Goal: Task Accomplishment & Management: Manage account settings

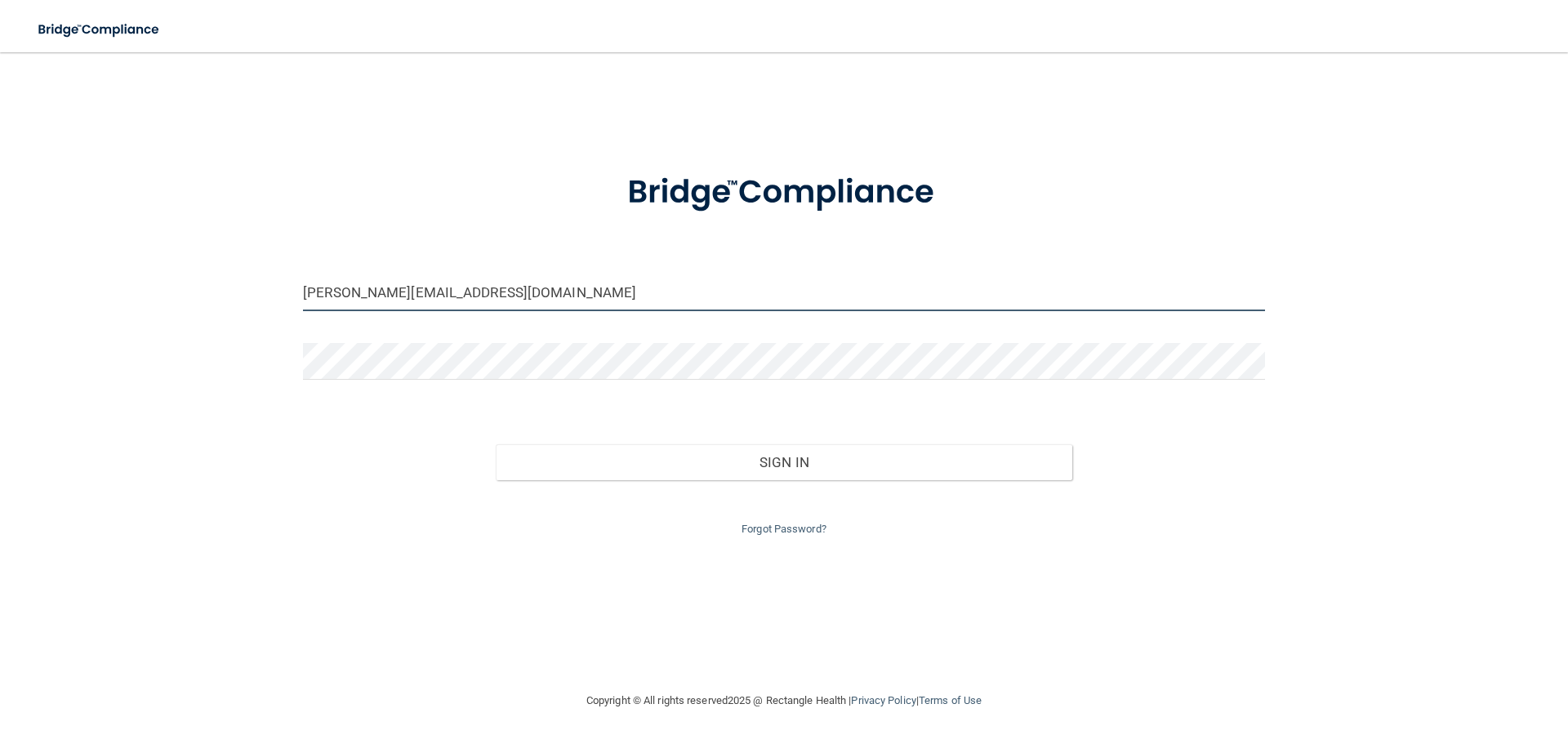
click at [516, 295] on input "[PERSON_NAME][EMAIL_ADDRESS][DOMAIN_NAME]" at bounding box center [783, 293] width 962 height 37
drag, startPoint x: 332, startPoint y: 293, endPoint x: 283, endPoint y: 290, distance: 49.1
click at [283, 290] on div "[PERSON_NAME][EMAIL_ADDRESS][DOMAIN_NAME] Invalid email/password. You don't hav…" at bounding box center [783, 371] width 1502 height 606
type input "[PERSON_NAME][EMAIL_ADDRESS][PERSON_NAME][DOMAIN_NAME]"
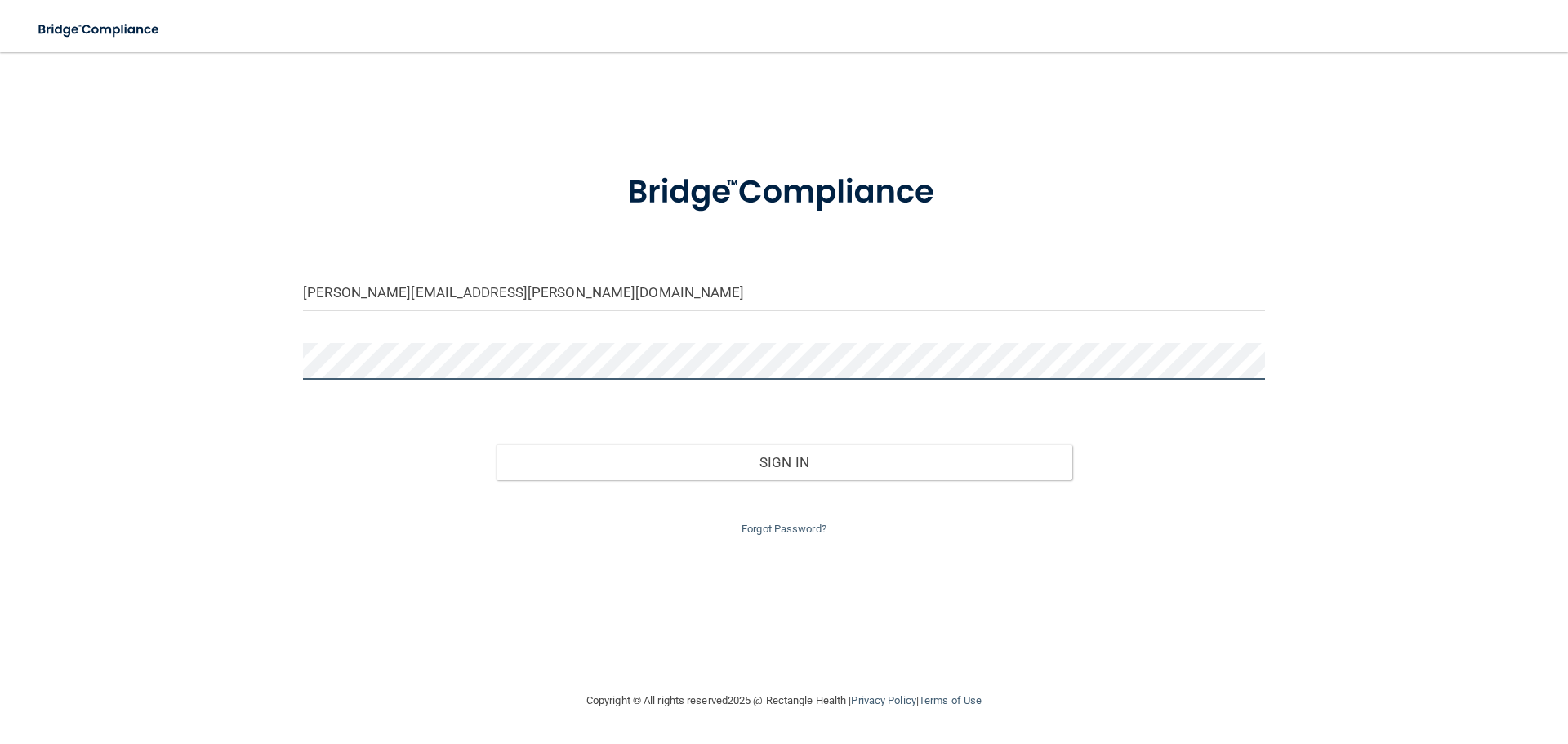
click at [495, 444] on button "Sign In" at bounding box center [784, 461] width 577 height 36
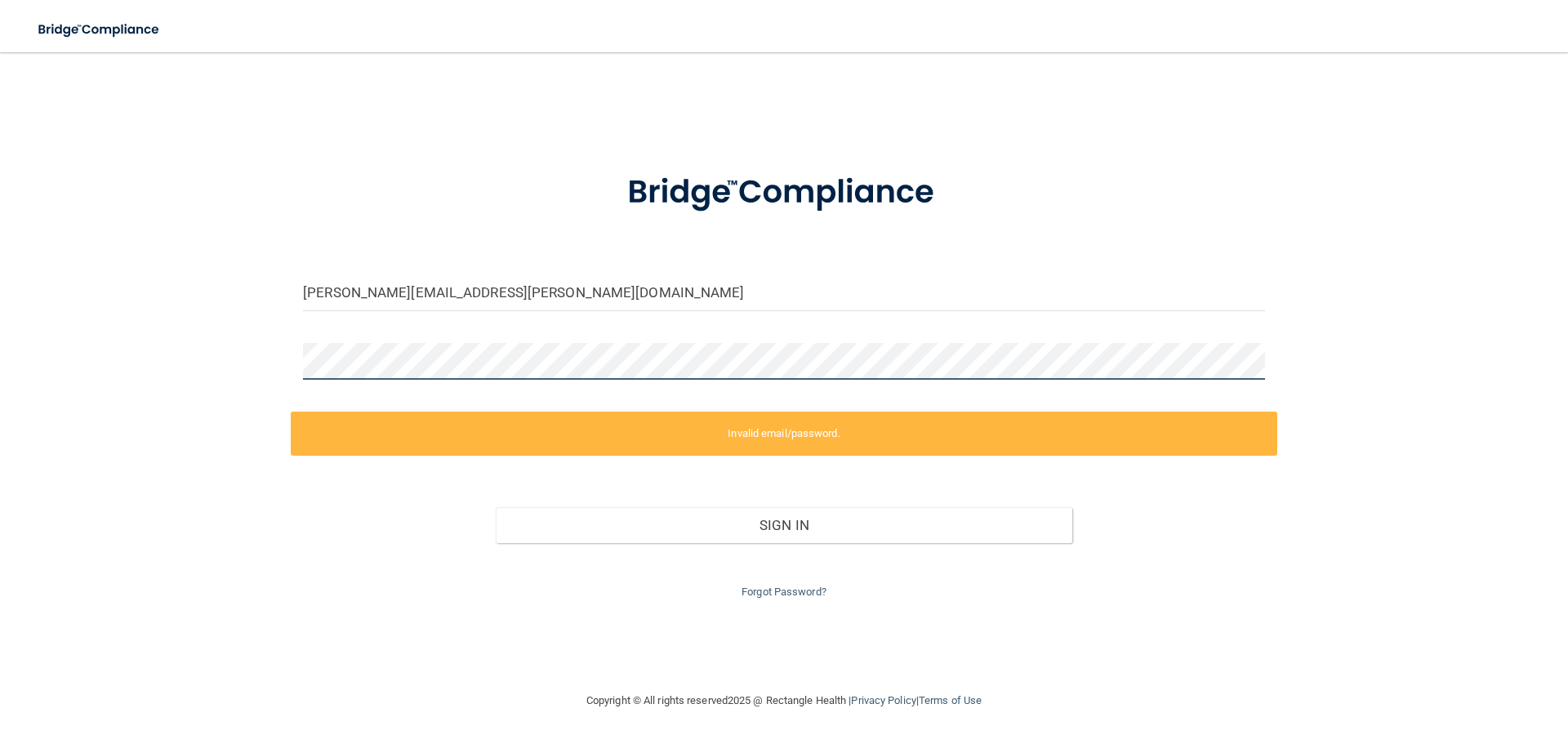
click at [219, 354] on div "[PERSON_NAME][EMAIL_ADDRESS][PERSON_NAME][DOMAIN_NAME] Invalid email/password. …" at bounding box center [783, 371] width 1502 height 606
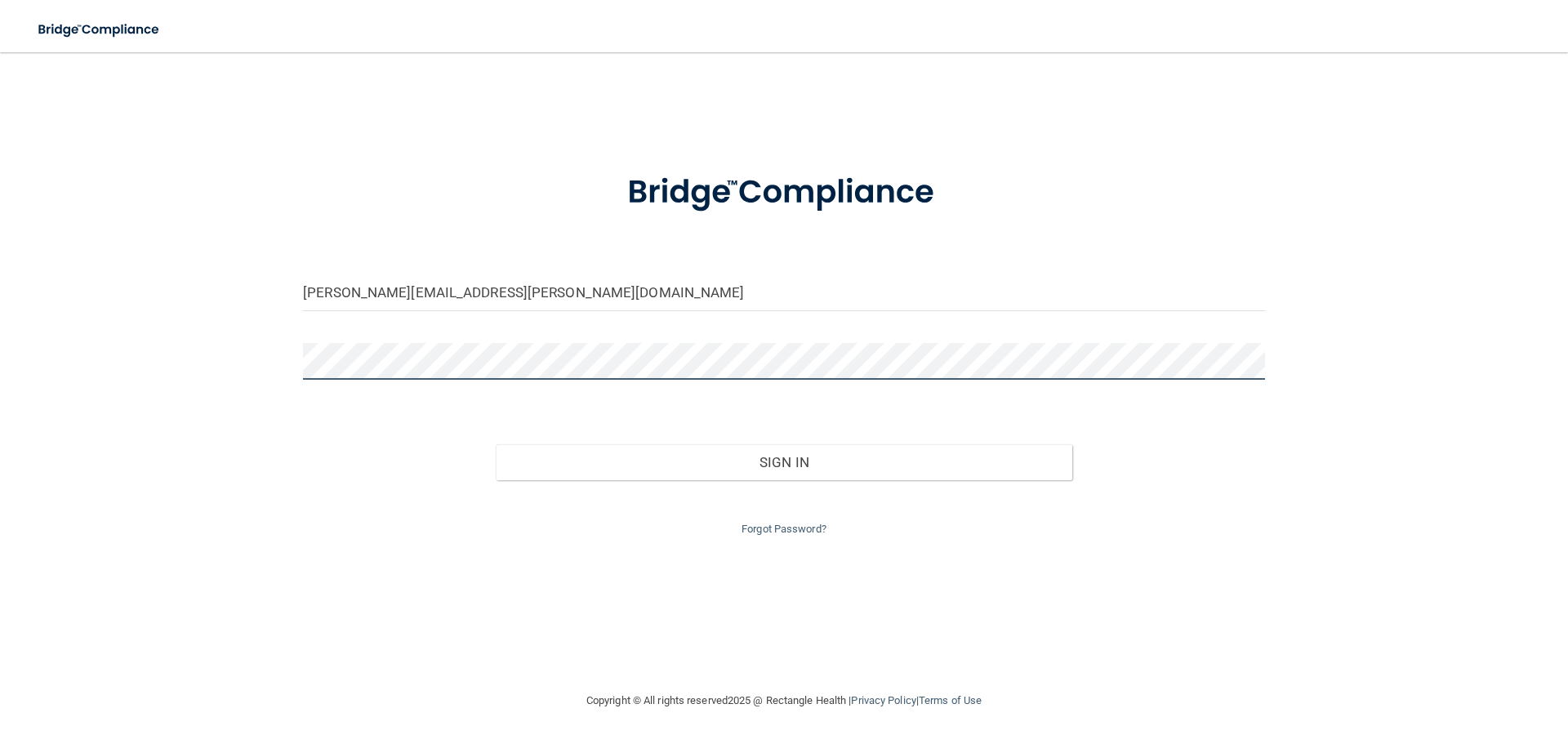
click at [495, 444] on button "Sign In" at bounding box center [784, 461] width 577 height 36
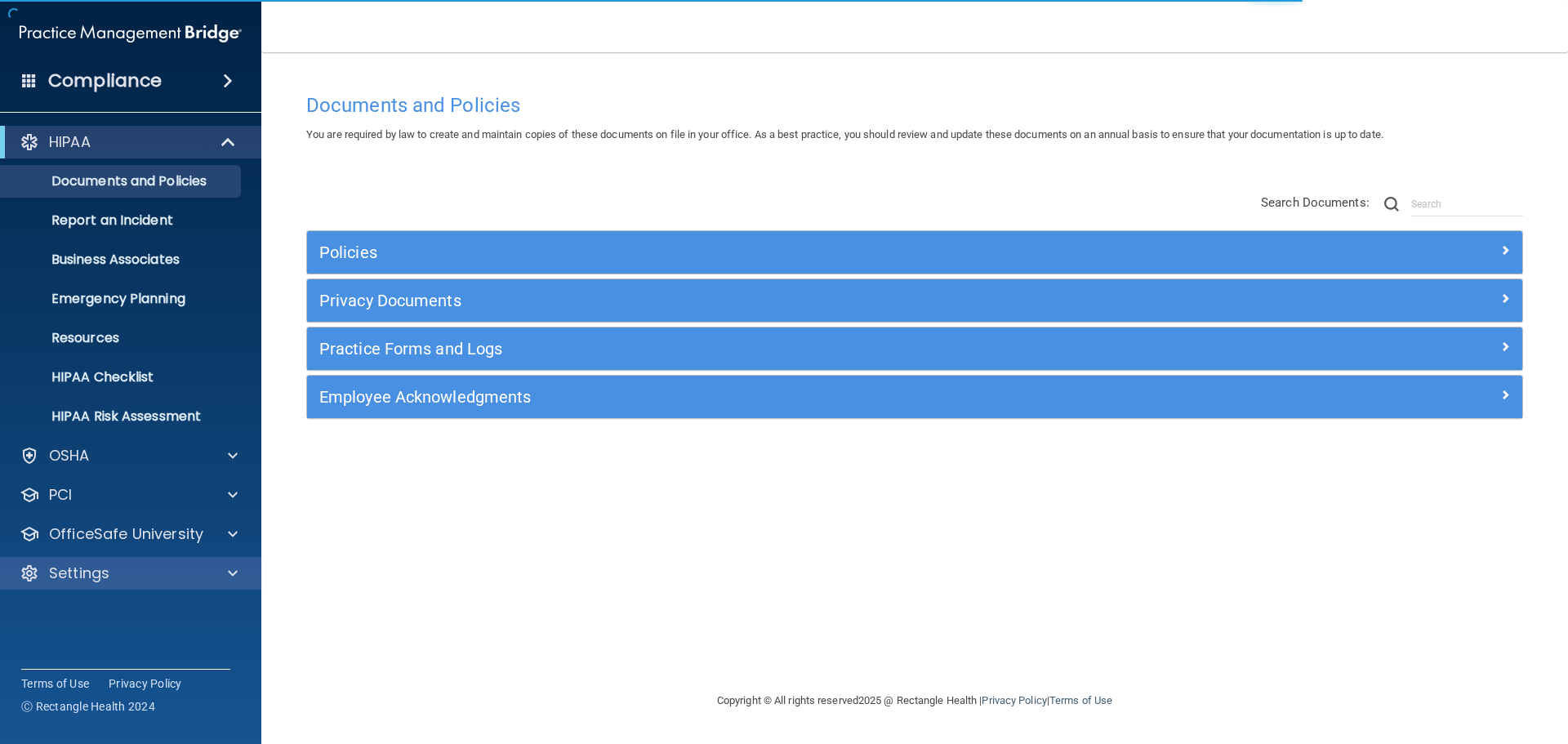
click at [118, 589] on div "Settings" at bounding box center [131, 573] width 262 height 32
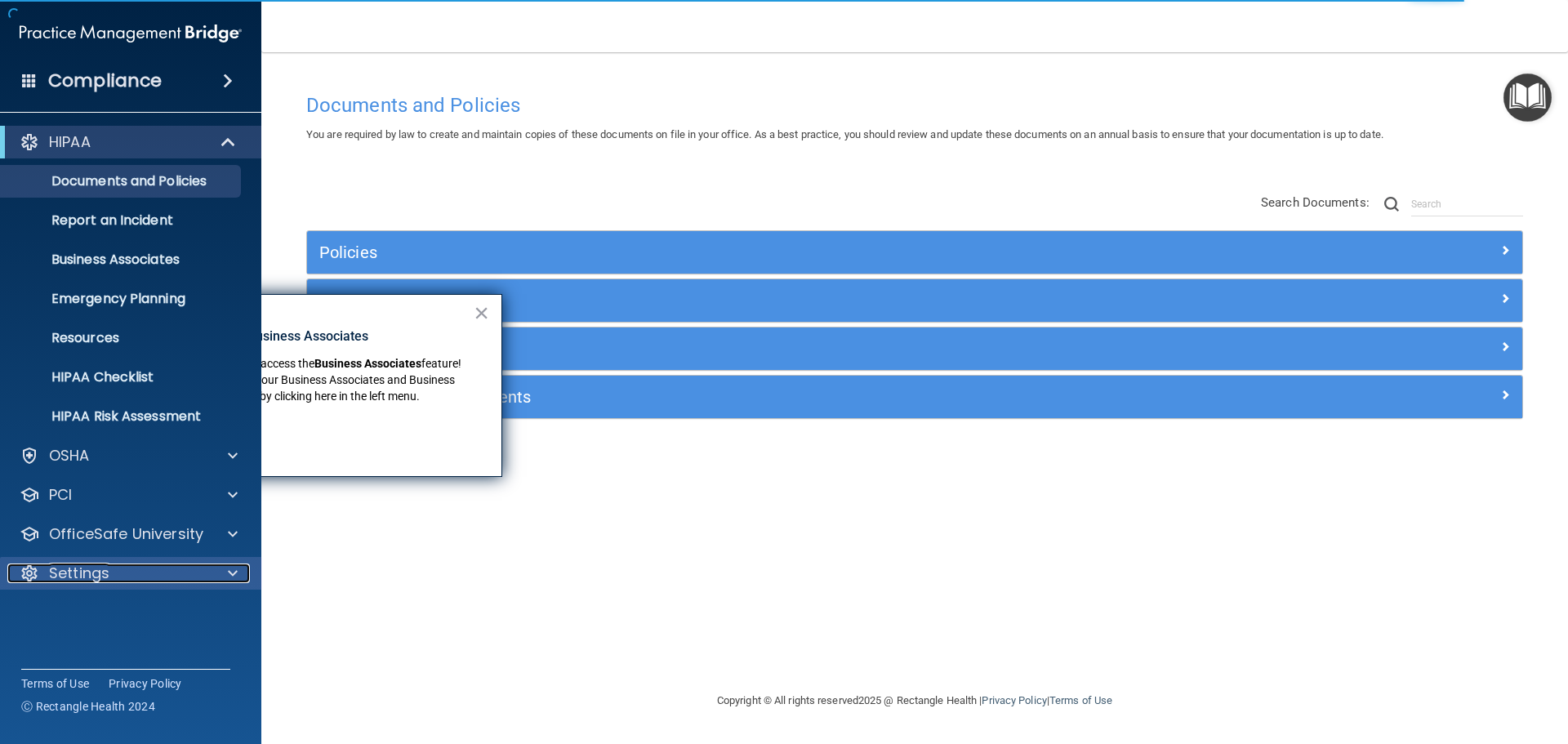
click at [235, 570] on span at bounding box center [232, 573] width 10 height 19
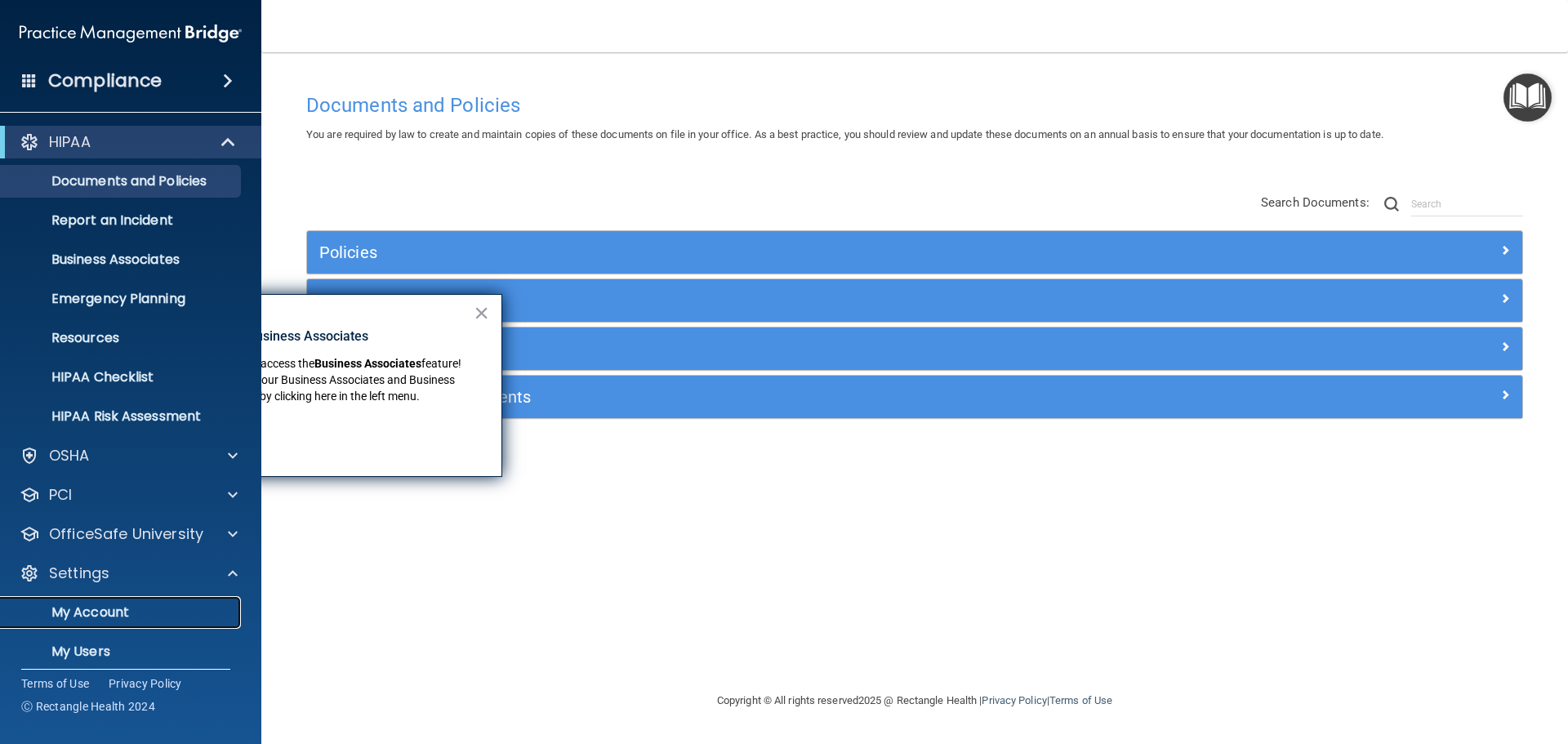
click at [152, 612] on p "My Account" at bounding box center [122, 612] width 223 height 17
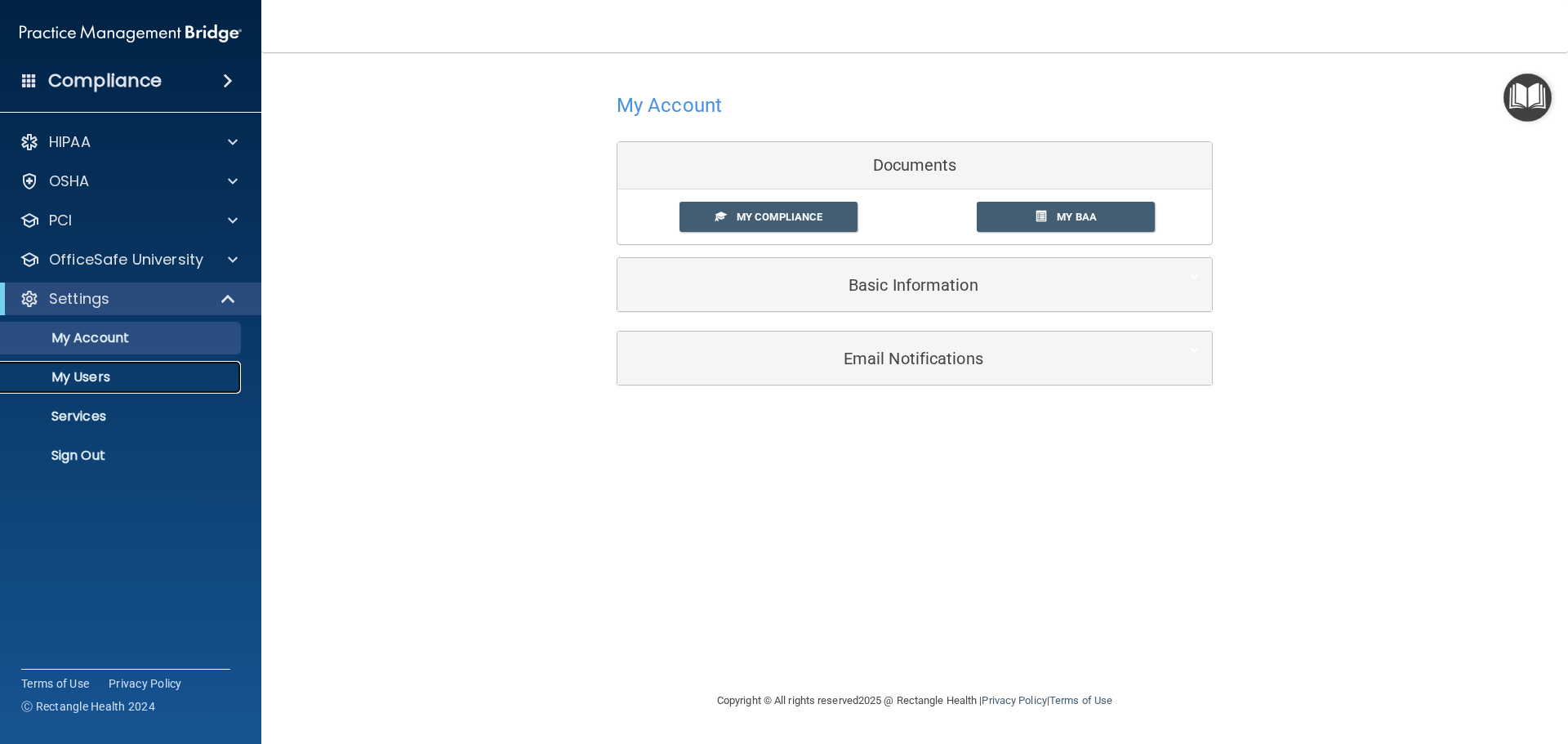
click at [65, 369] on p "My Users" at bounding box center [122, 377] width 223 height 17
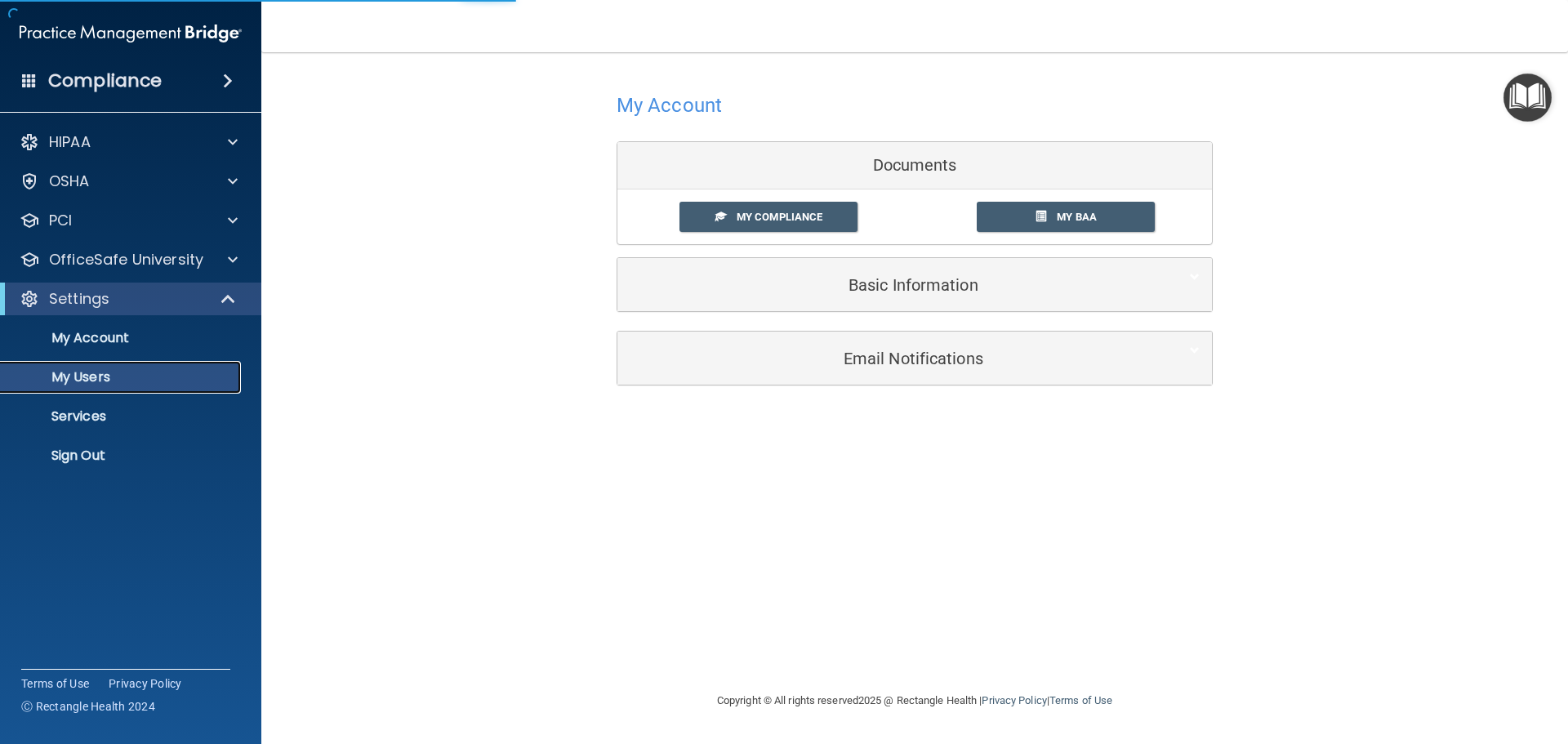
select select "20"
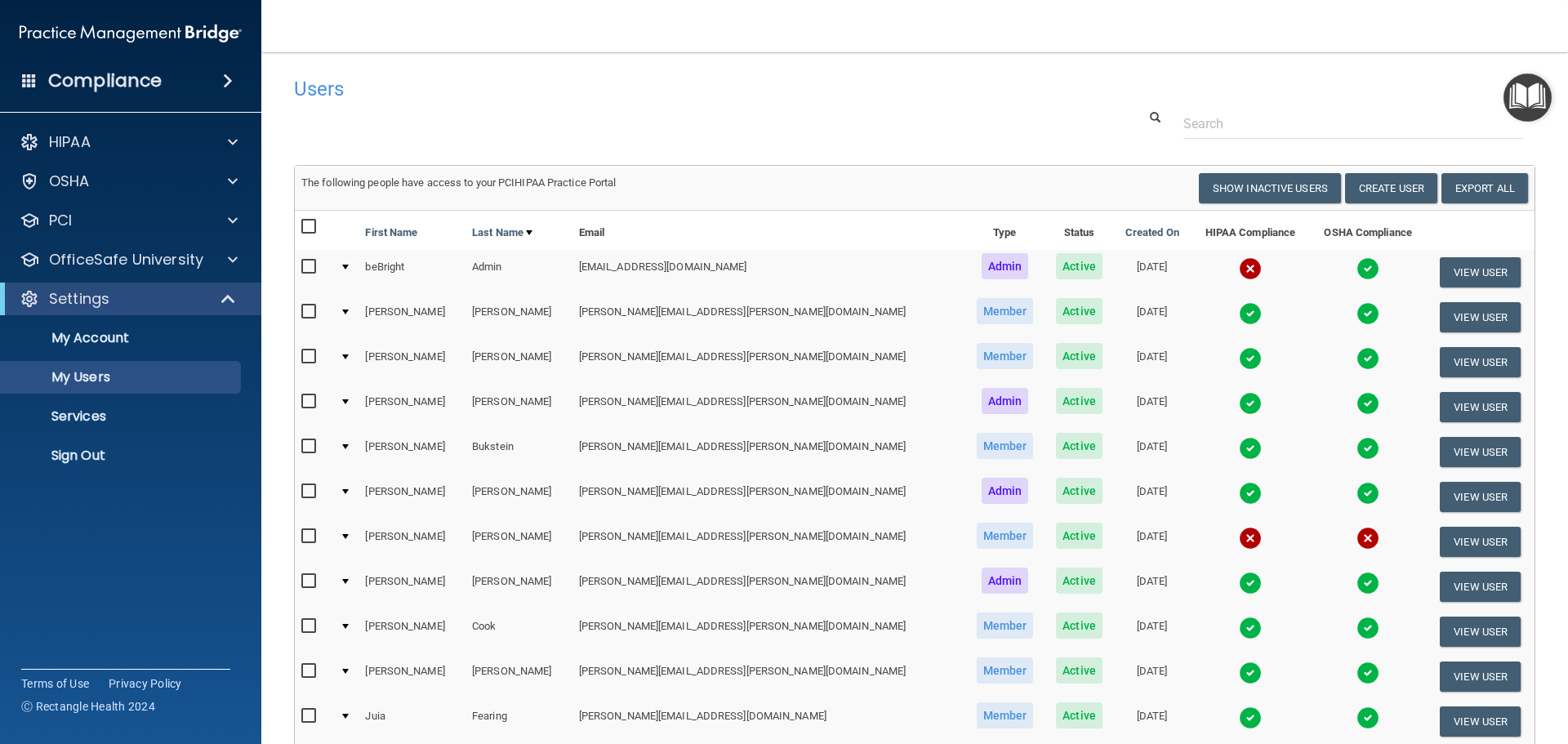
click at [306, 404] on input "checkbox" at bounding box center [310, 402] width 18 height 13
checkbox input "true"
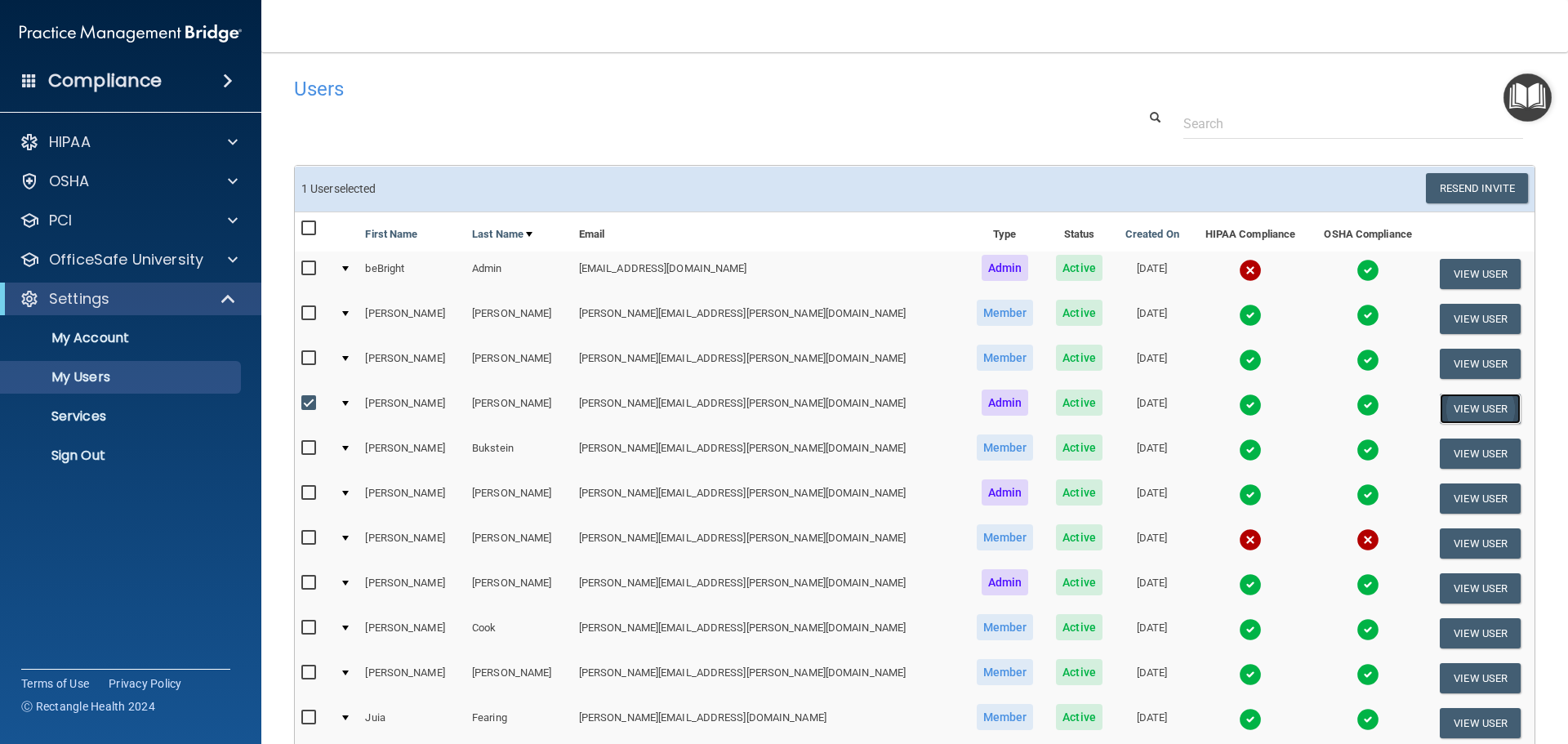
click at [1453, 404] on button "View User" at bounding box center [1479, 409] width 81 height 30
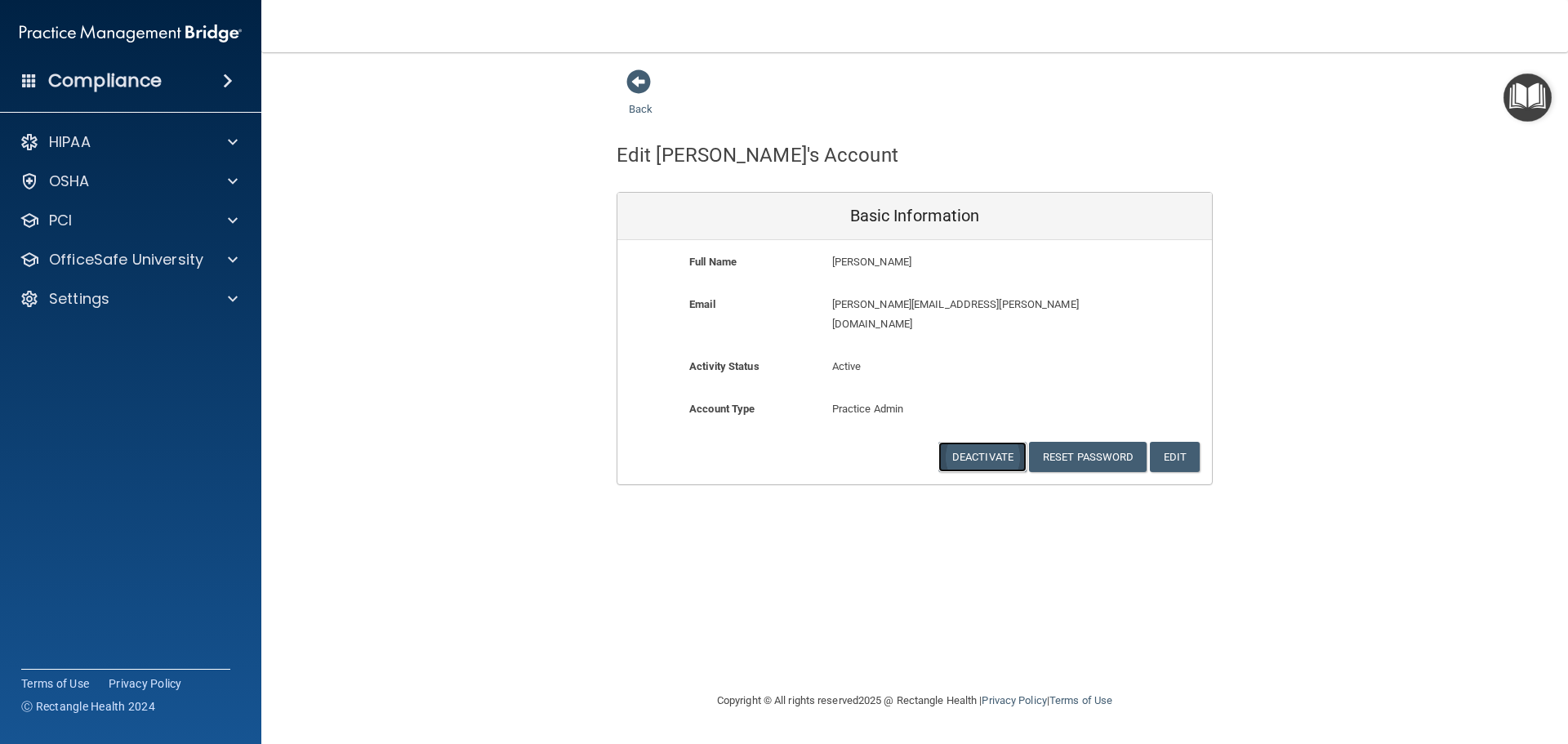
click at [980, 442] on button "Deactivate" at bounding box center [982, 457] width 89 height 30
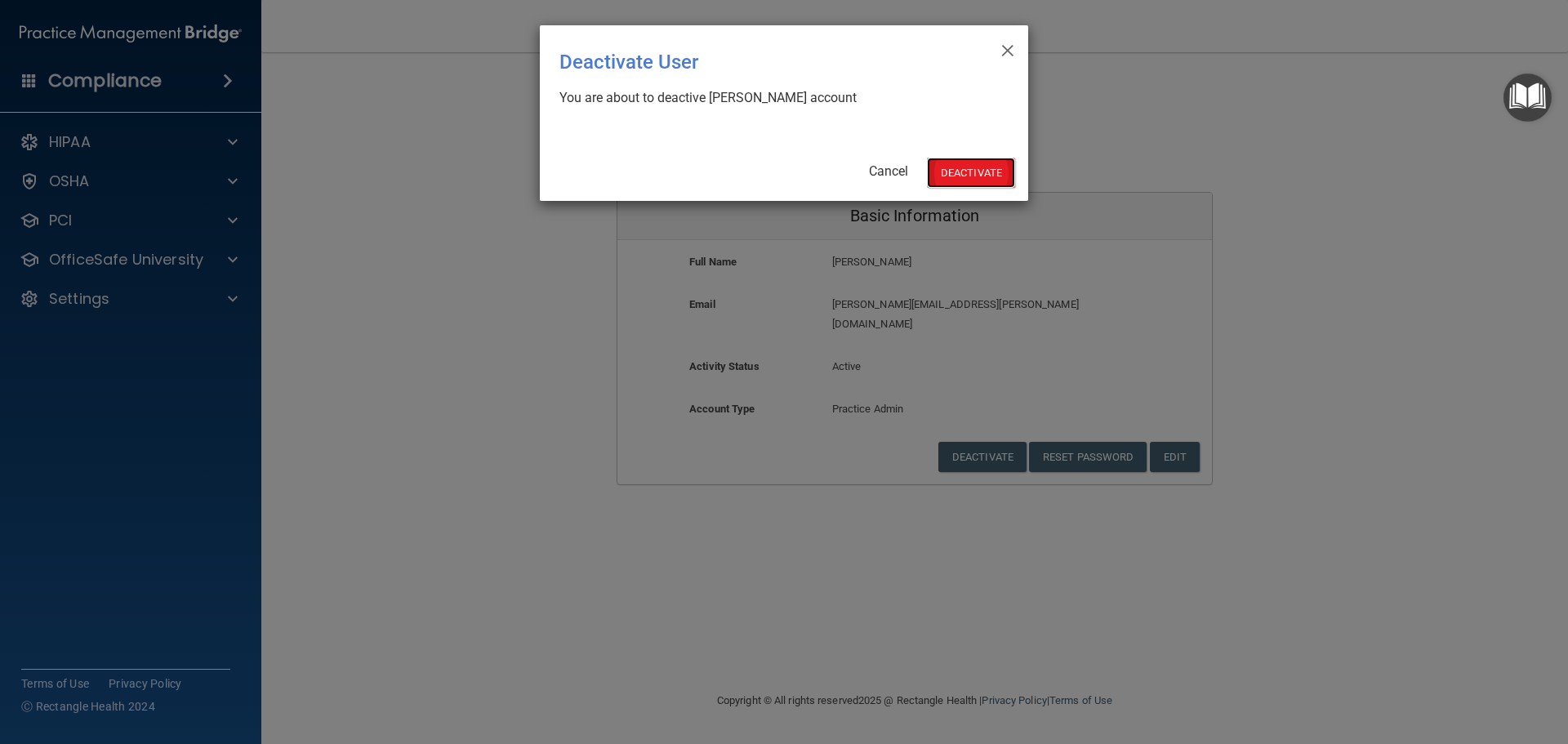
click at [961, 175] on button "Deactivate" at bounding box center [971, 173] width 89 height 30
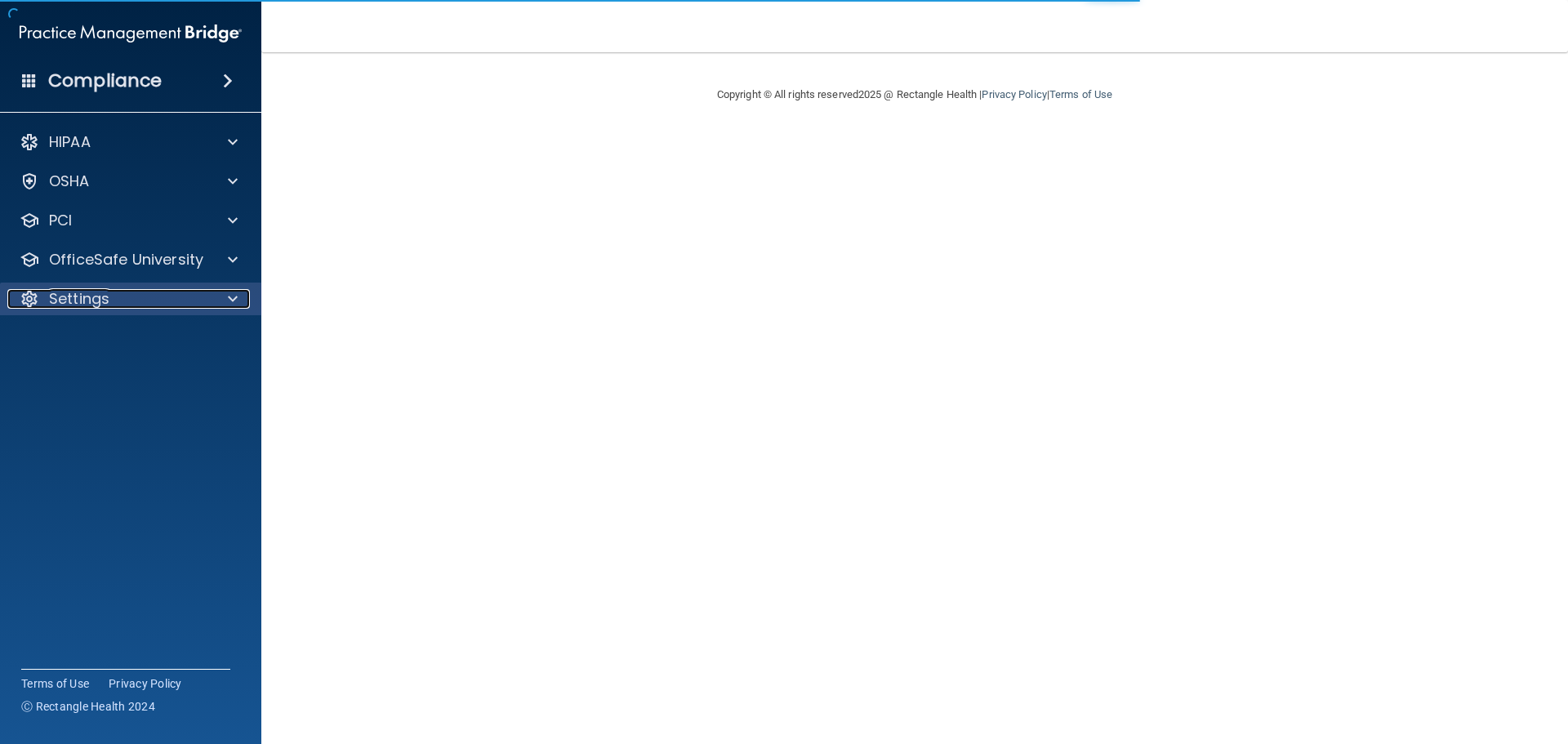
click at [240, 302] on div at bounding box center [230, 299] width 41 height 19
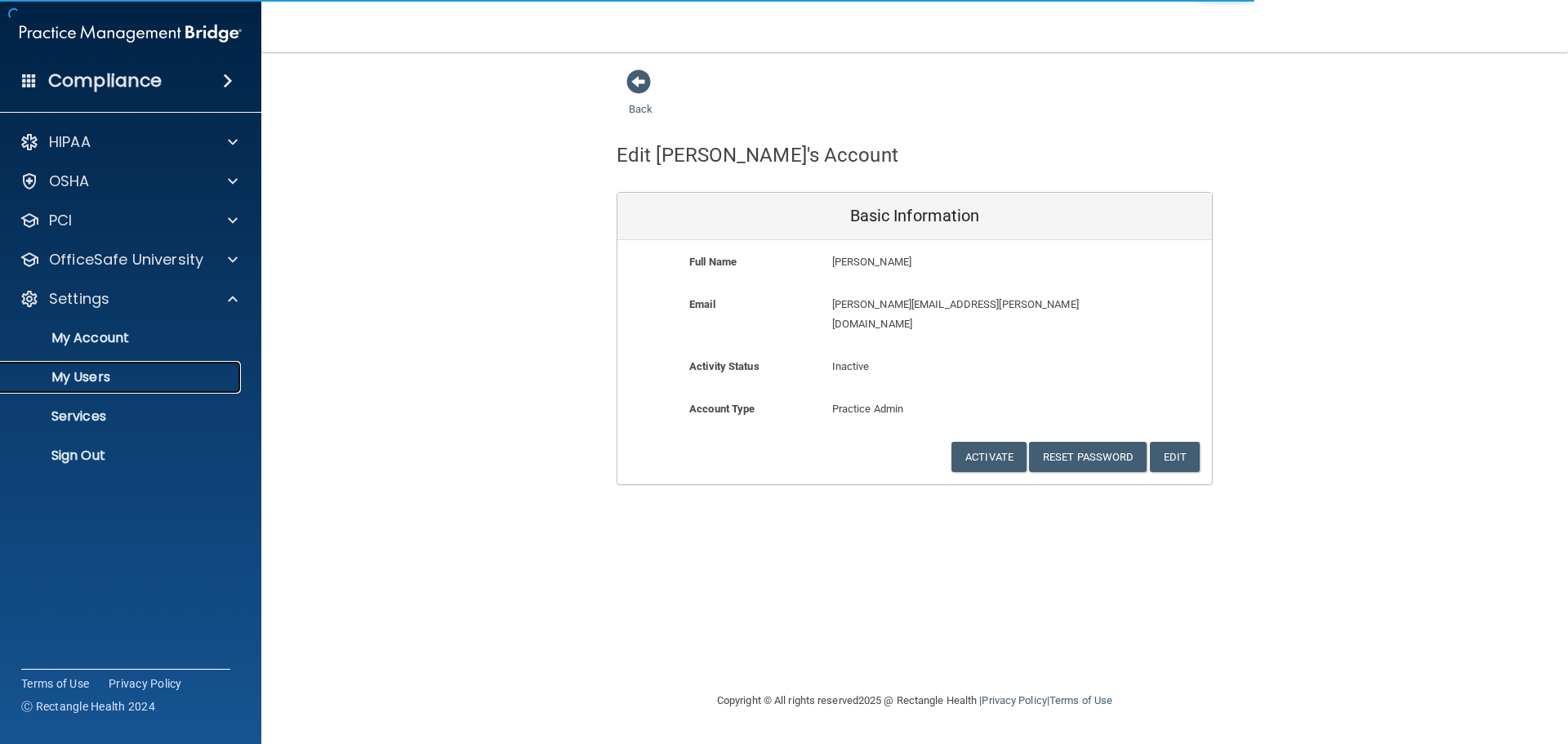
click at [92, 374] on p "My Users" at bounding box center [122, 377] width 223 height 17
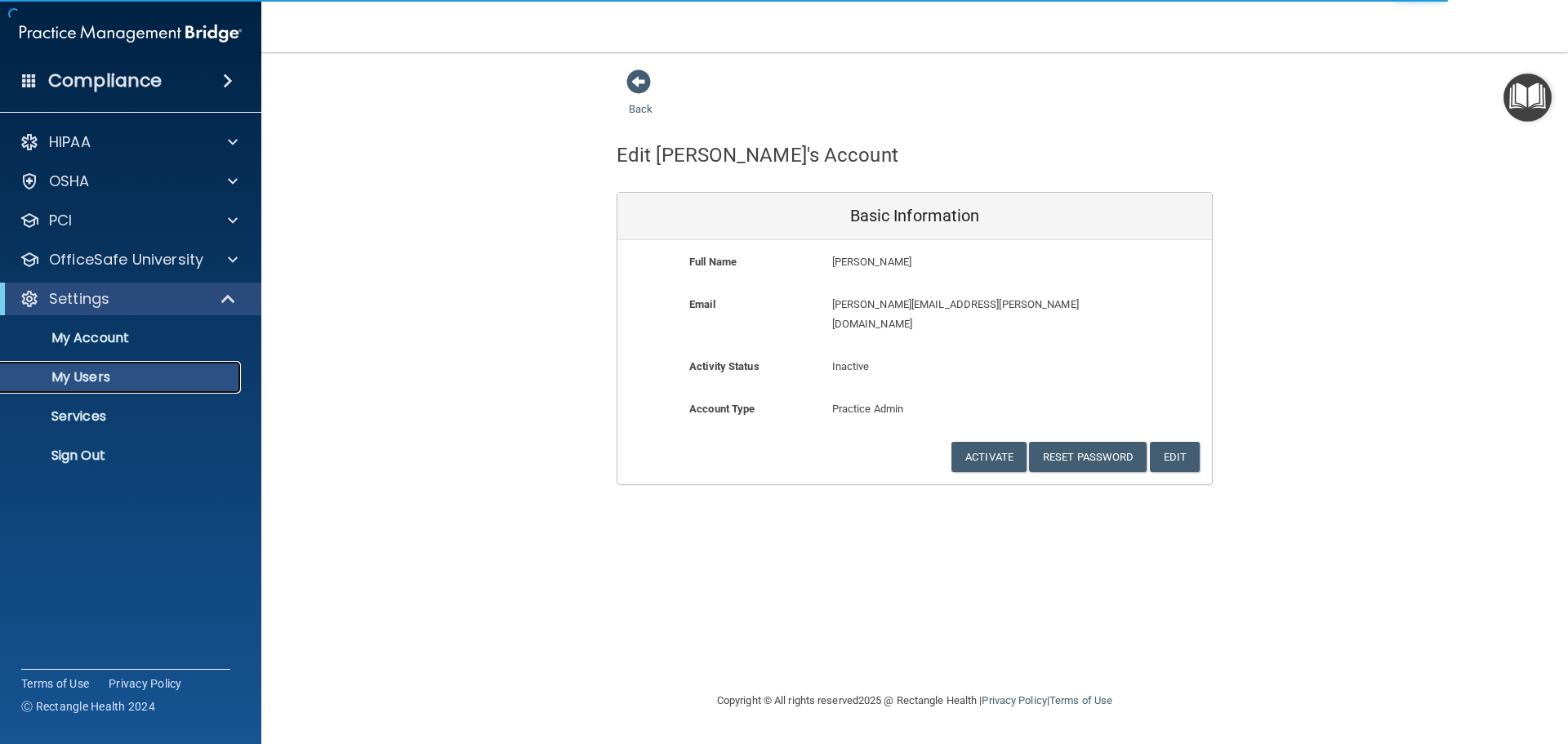
select select "20"
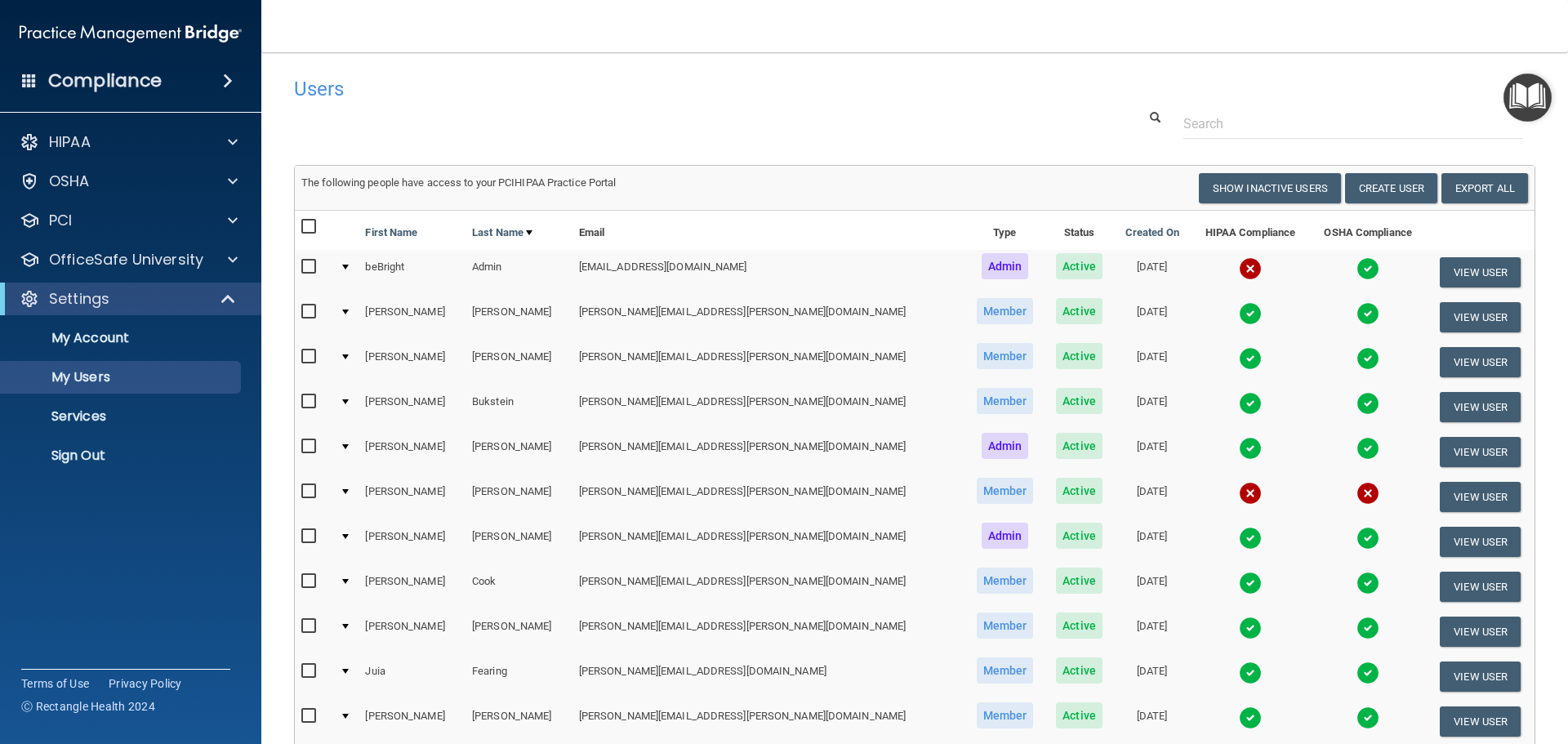
click at [306, 494] on input "checkbox" at bounding box center [310, 491] width 18 height 13
checkbox input "true"
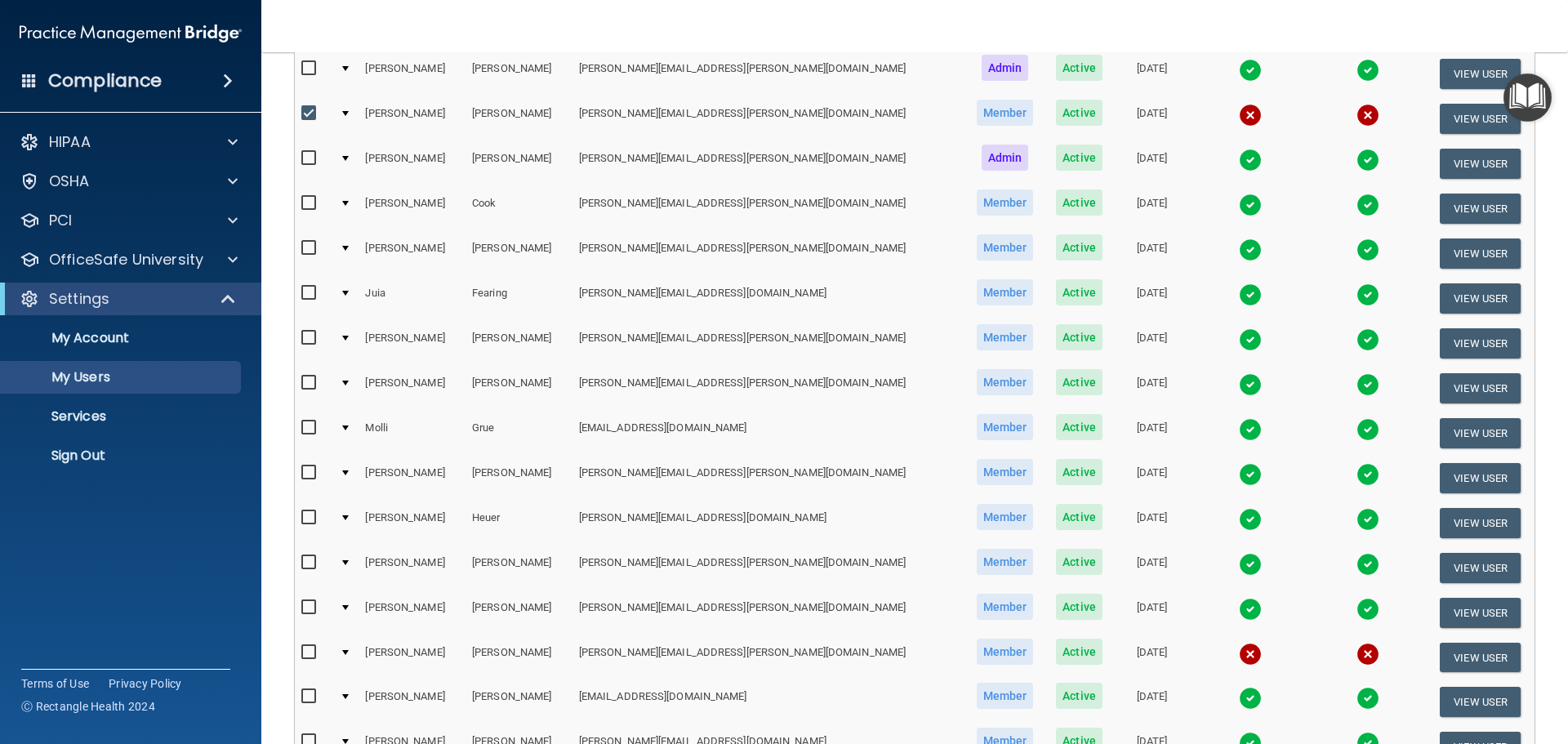
scroll to position [409, 0]
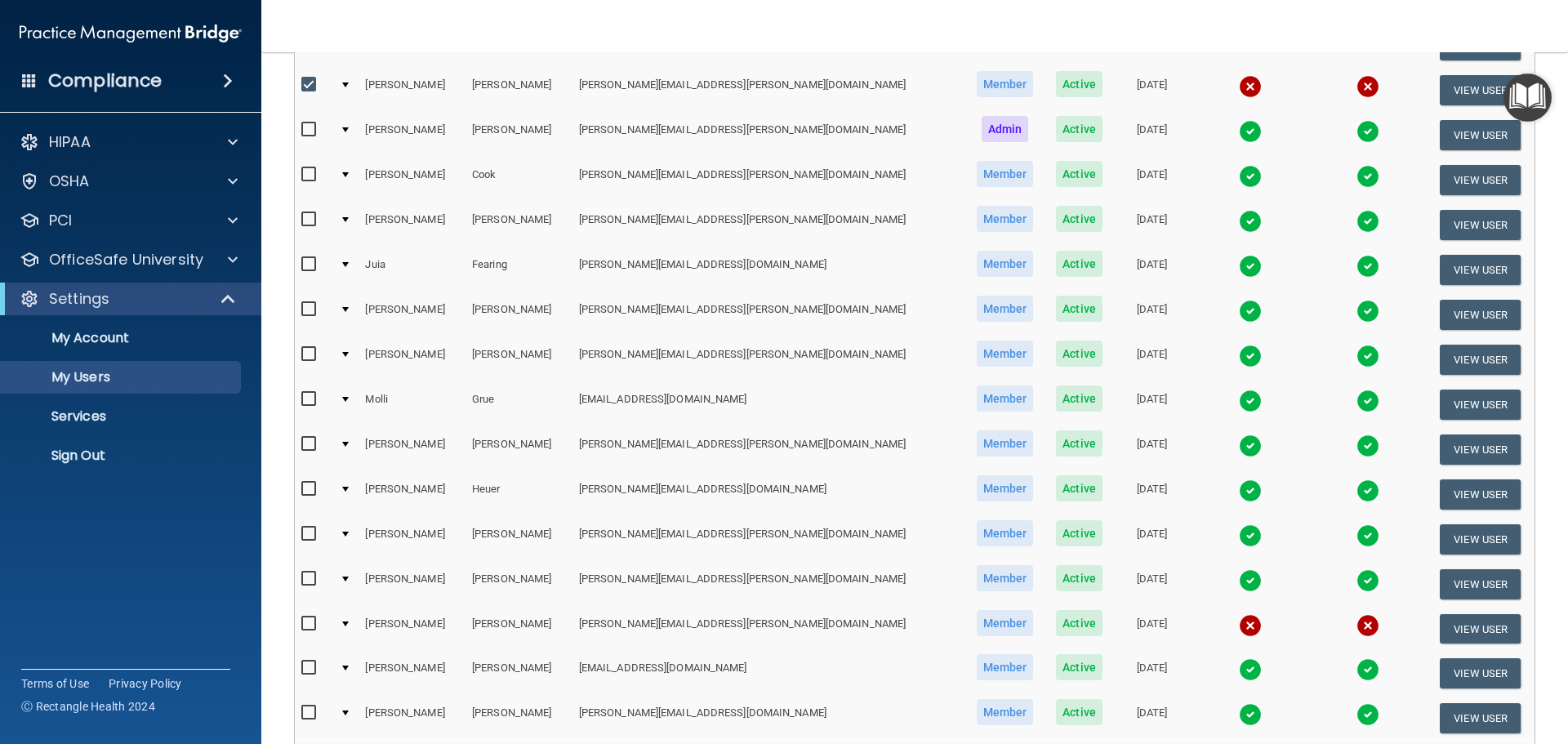
click at [301, 624] on td at bounding box center [314, 629] width 39 height 45
click at [306, 624] on input "checkbox" at bounding box center [310, 624] width 18 height 13
checkbox input "true"
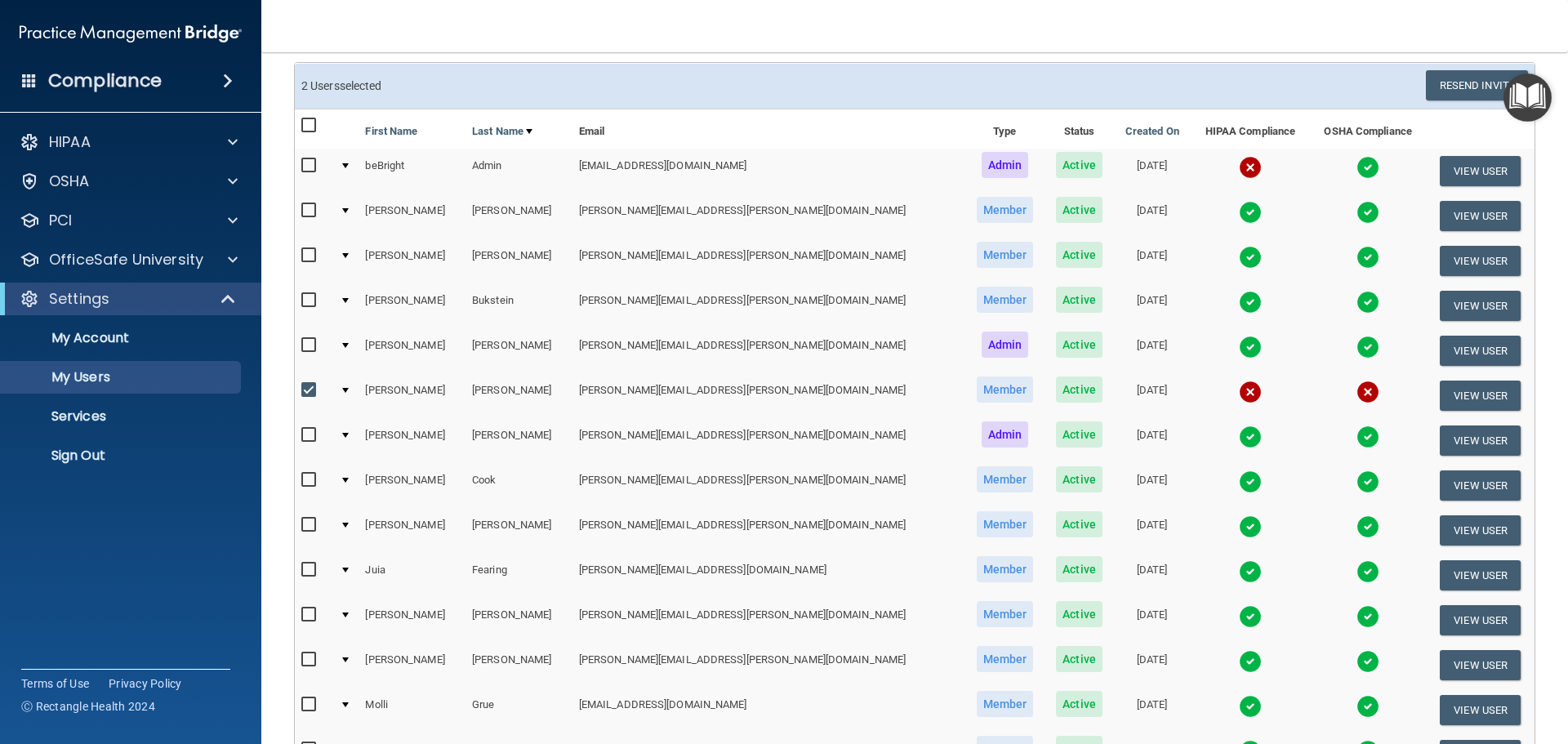
scroll to position [0, 0]
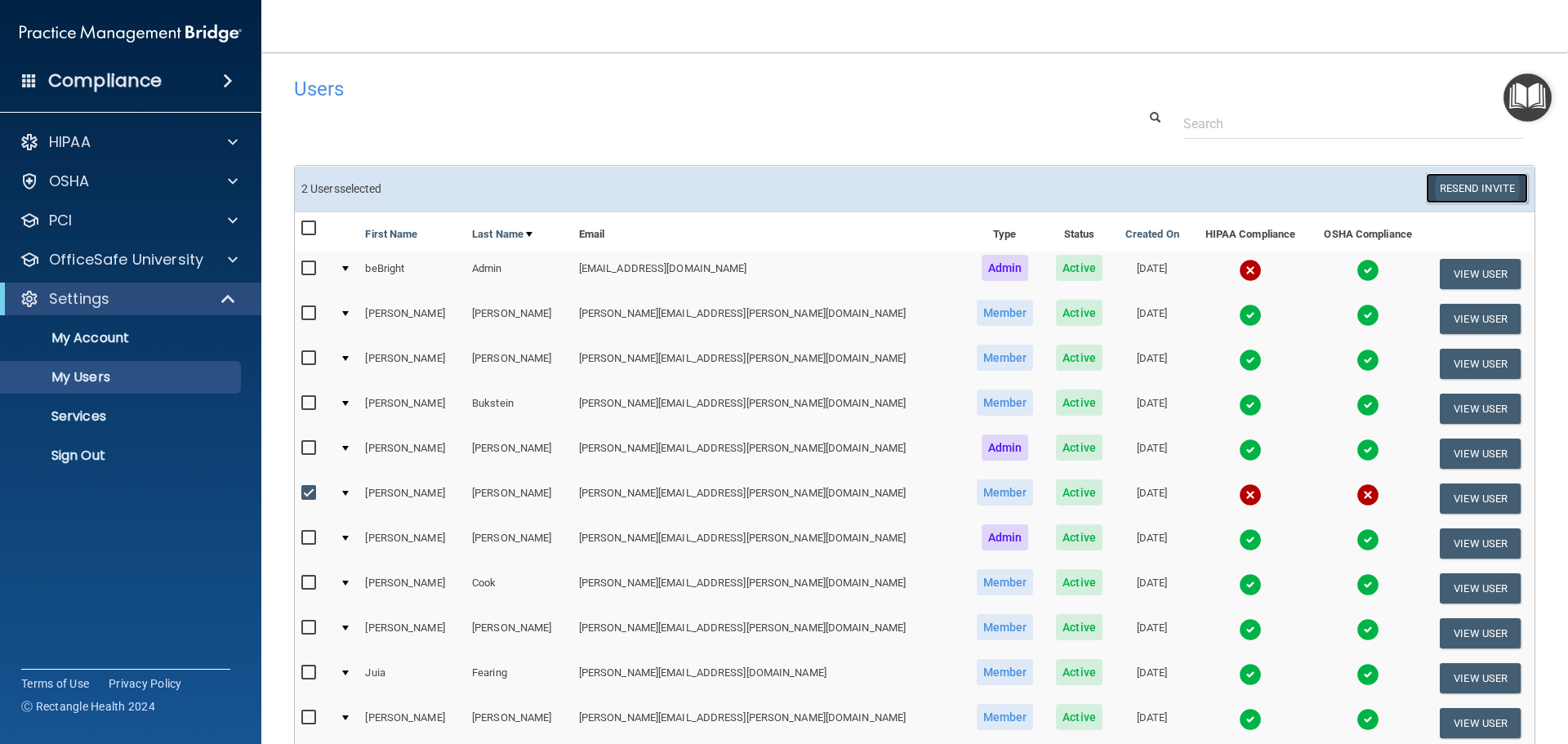
click at [1491, 184] on button "Resend Invite" at bounding box center [1477, 188] width 102 height 30
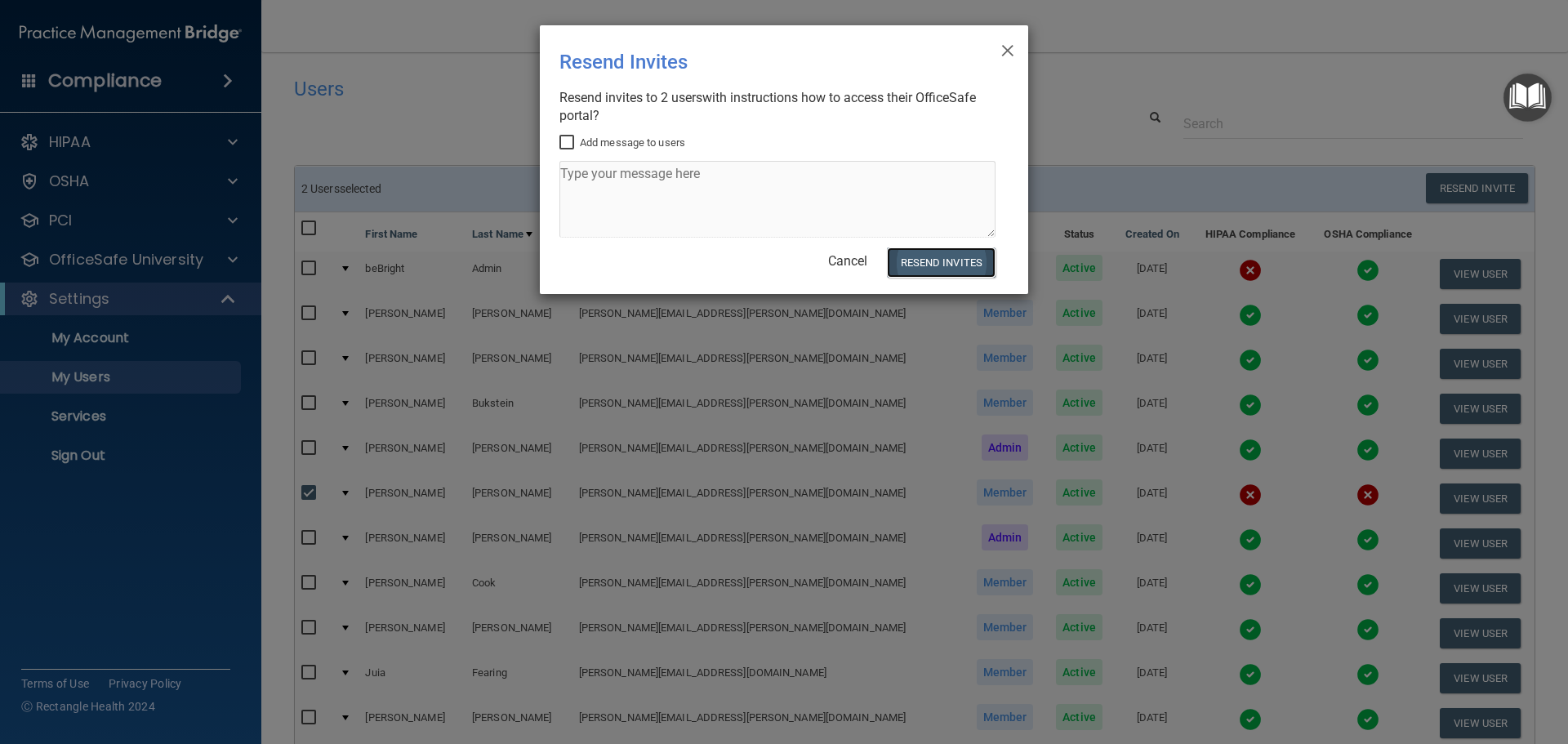
click at [918, 262] on button "Resend Invites" at bounding box center [941, 262] width 109 height 30
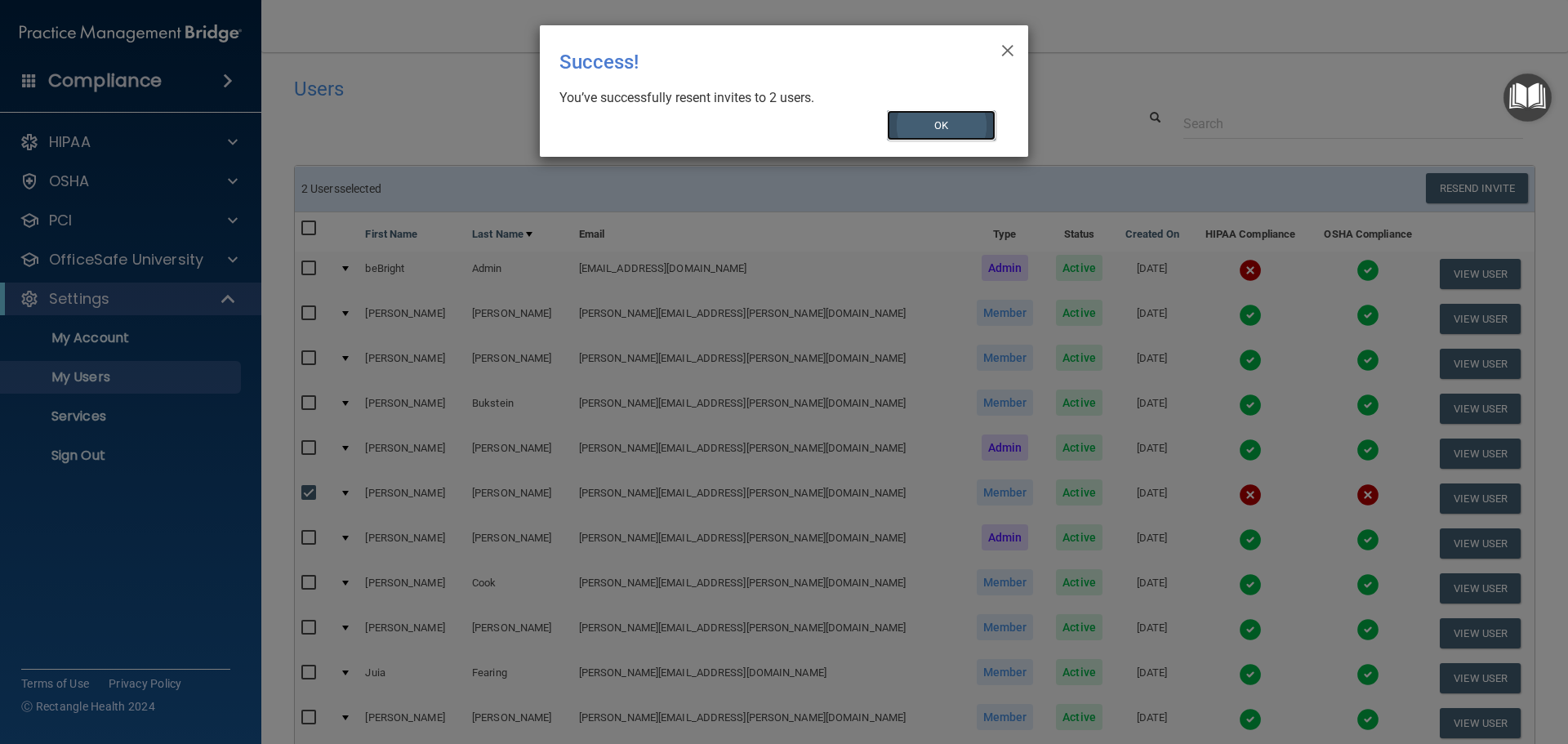
click at [929, 130] on button "OK" at bounding box center [941, 125] width 110 height 30
